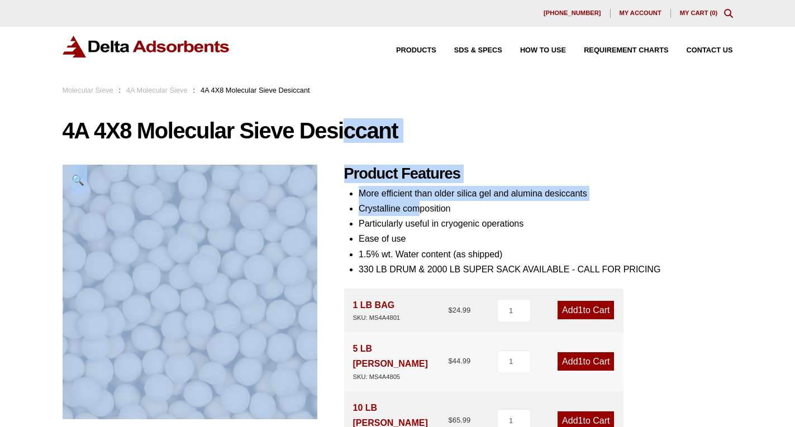
drag, startPoint x: 352, startPoint y: 173, endPoint x: 416, endPoint y: 214, distance: 76.4
click at [416, 214] on div "4A 4X8 Molecular Sieve Desiccant 🔍 Product Features More efficient than older s…" at bounding box center [398, 428] width 670 height 619
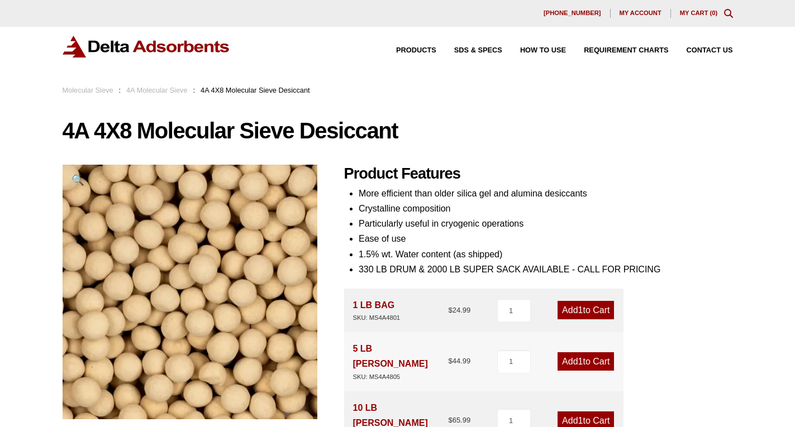
click at [580, 245] on li "Ease of use" at bounding box center [546, 238] width 374 height 15
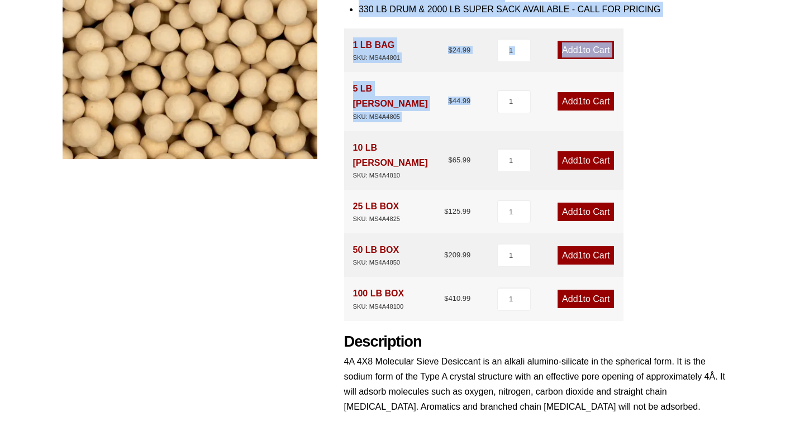
scroll to position [112, 0]
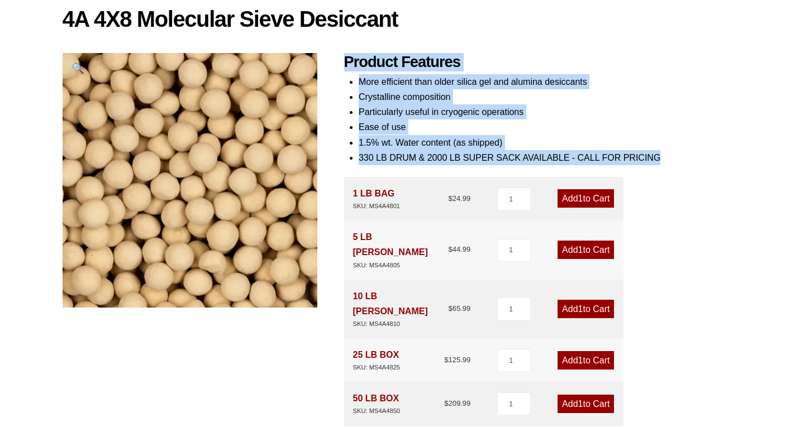
drag, startPoint x: 344, startPoint y: 170, endPoint x: 671, endPoint y: 151, distance: 327.3
click at [671, 151] on div "Product Features More efficient than older silica gel and alumina desiccants Cr…" at bounding box center [538, 340] width 389 height 574
copy div "Product Features More efficient than older silica gel and alumina desiccants Cr…"
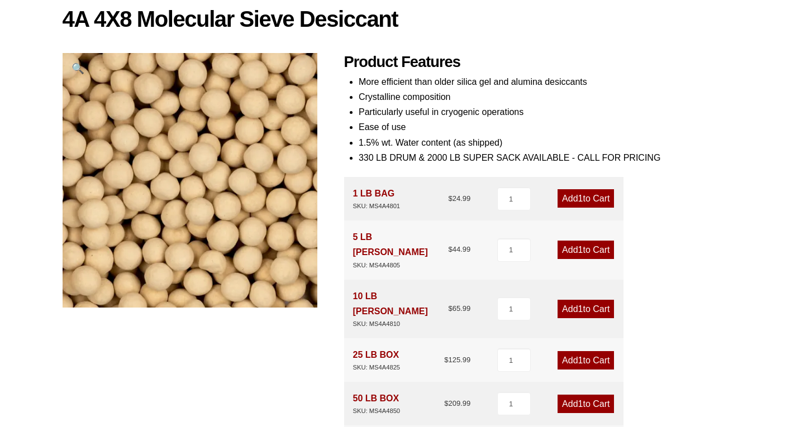
click at [667, 252] on div "Product Features More efficient than older silica gel and alumina desiccants Cr…" at bounding box center [538, 340] width 389 height 574
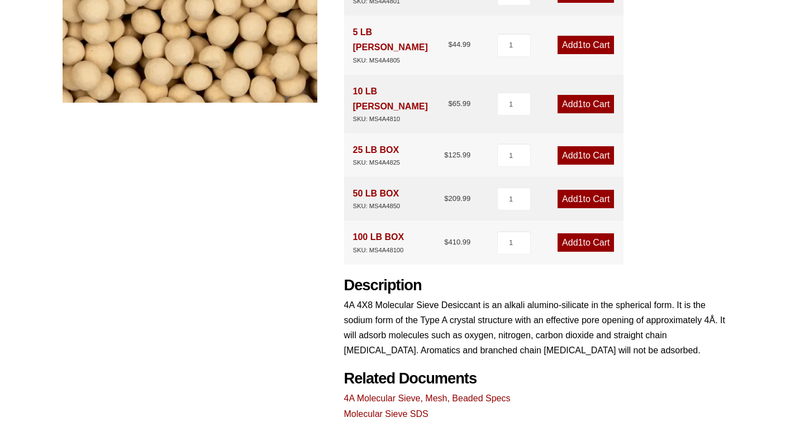
scroll to position [335, 0]
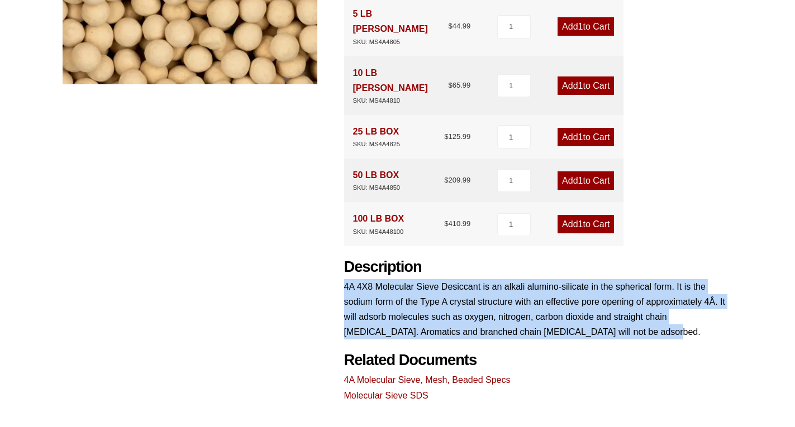
drag, startPoint x: 344, startPoint y: 256, endPoint x: 626, endPoint y: 297, distance: 285.1
click at [626, 297] on p "4A 4X8 Molecular Sieve Desiccant is an alkali alumino-silicate in the spherical…" at bounding box center [538, 309] width 389 height 61
copy p "4A 4X8 Molecular Sieve Desiccant is an alkali alumino-silicate in the spherical…"
